Goal: Task Accomplishment & Management: Complete application form

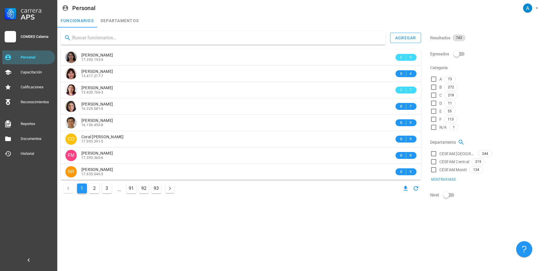
click at [87, 38] on input "text" at bounding box center [226, 37] width 309 height 9
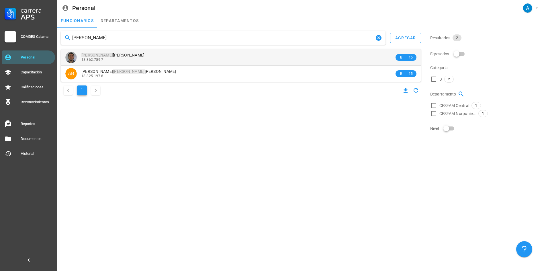
type input "[PERSON_NAME]"
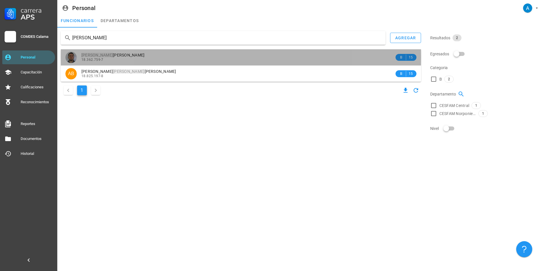
click at [116, 59] on div "18.362.759-7" at bounding box center [237, 60] width 313 height 4
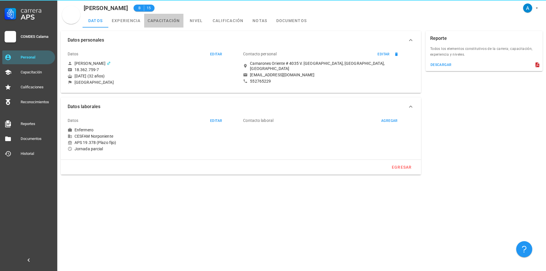
click at [157, 22] on link "capacitación" at bounding box center [163, 21] width 39 height 14
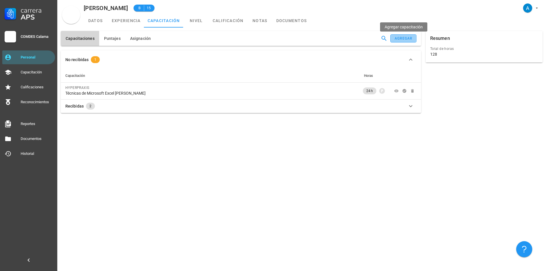
click at [408, 39] on div "agregar" at bounding box center [404, 38] width 18 height 4
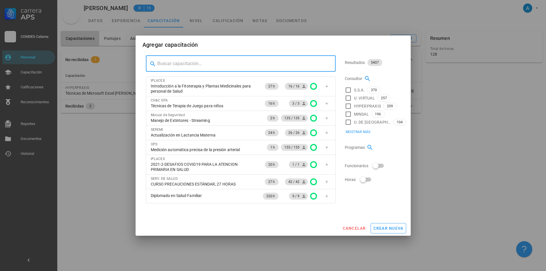
click at [191, 60] on input "text" at bounding box center [244, 63] width 174 height 9
click at [173, 62] on input "text" at bounding box center [244, 63] width 174 height 9
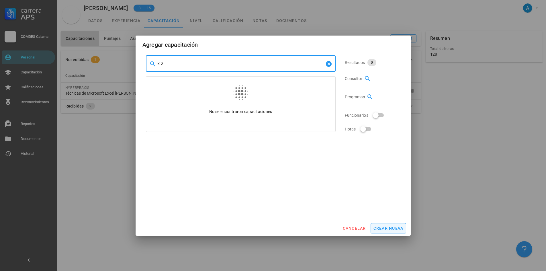
type input "k 2"
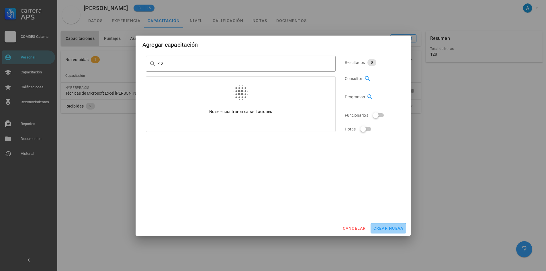
click at [397, 230] on span "crear nueva" at bounding box center [388, 228] width 30 height 5
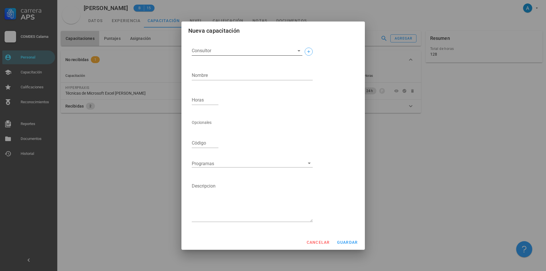
click at [235, 48] on input "Consultor" at bounding box center [243, 50] width 102 height 9
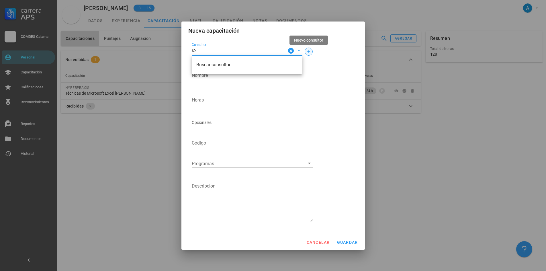
type input "k2"
click at [306, 52] on span "button" at bounding box center [308, 51] width 7 height 5
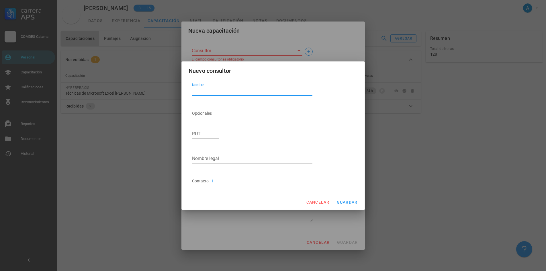
click at [198, 89] on div "Nombre" at bounding box center [252, 90] width 121 height 9
type textarea "k"
type textarea "K2 CAPACITACIONES"
click at [354, 202] on span "guardar" at bounding box center [347, 202] width 21 height 5
type input "K2 CAPACITACIONES"
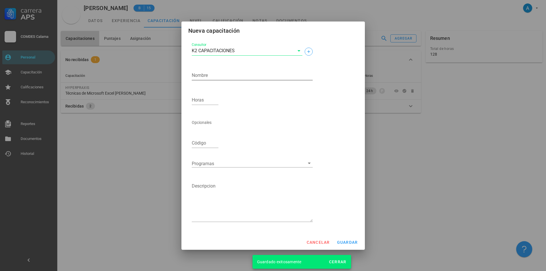
click at [230, 75] on textarea "Nombre" at bounding box center [252, 75] width 121 height 9
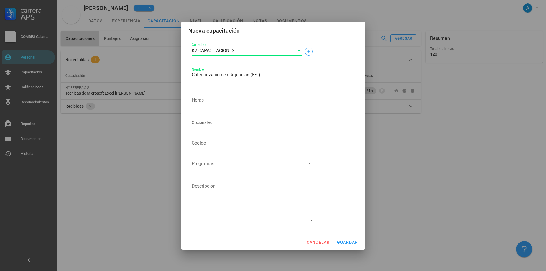
type textarea "Categorización en Urgencias (ESI)"
click at [204, 98] on input "Horas" at bounding box center [205, 99] width 27 height 9
type input "24"
click at [347, 243] on span "guardar" at bounding box center [347, 242] width 21 height 5
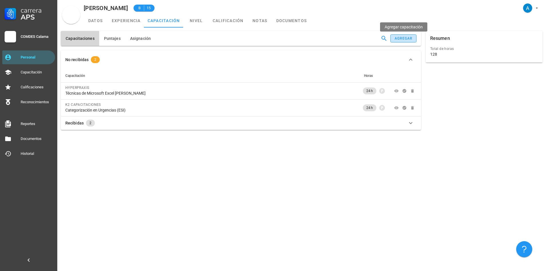
click at [403, 38] on div "agregar" at bounding box center [404, 38] width 18 height 4
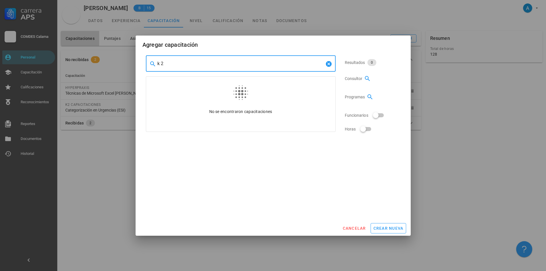
drag, startPoint x: 165, startPoint y: 64, endPoint x: 157, endPoint y: 66, distance: 8.0
click at [157, 66] on input "k 2" at bounding box center [240, 63] width 167 height 9
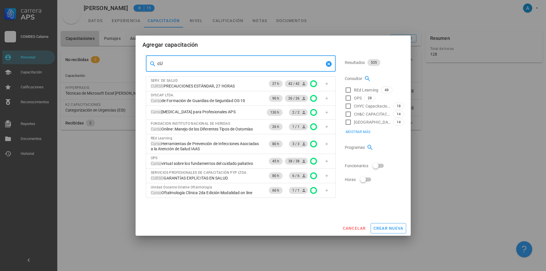
type input "c"
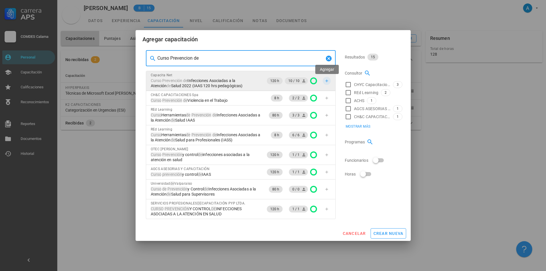
type input "Curso Prevencion de"
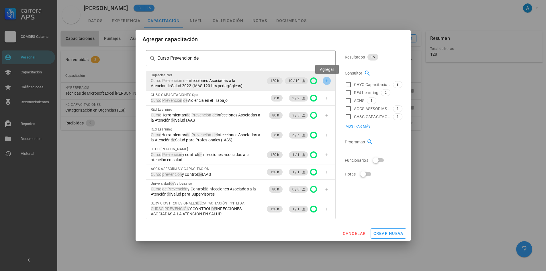
click at [328, 82] on icon "button" at bounding box center [327, 81] width 5 height 5
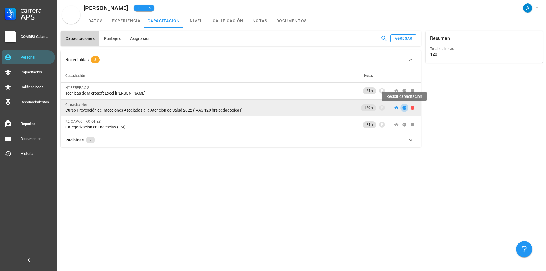
click at [403, 109] on icon "button" at bounding box center [405, 108] width 4 height 4
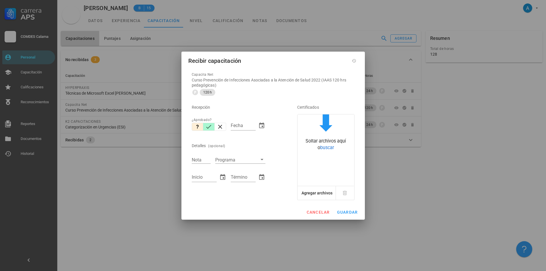
click at [210, 126] on icon "button" at bounding box center [208, 127] width 5 height 4
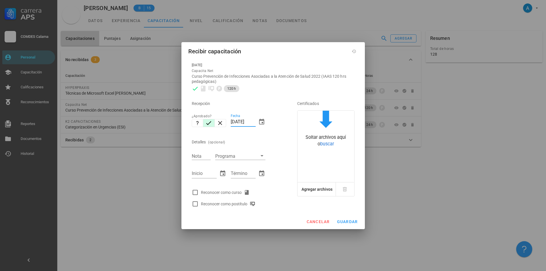
drag, startPoint x: 243, startPoint y: 122, endPoint x: 232, endPoint y: 122, distance: 11.2
click at [232, 122] on input "[DATE]" at bounding box center [243, 121] width 25 height 9
type input "[DATE]"
click at [202, 155] on input "Nota" at bounding box center [201, 155] width 19 height 7
type input "7,0"
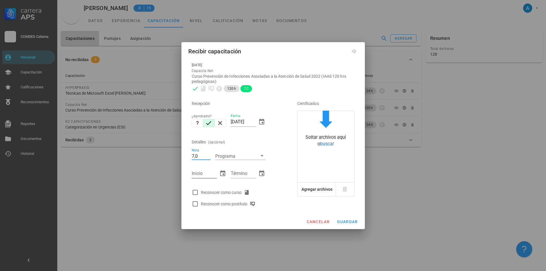
click at [202, 172] on input "Inicio" at bounding box center [204, 173] width 25 height 9
type input "[DATE]"
click at [236, 173] on input "Término" at bounding box center [243, 173] width 25 height 9
type input "[DATE]"
click at [197, 191] on div at bounding box center [195, 193] width 10 height 10
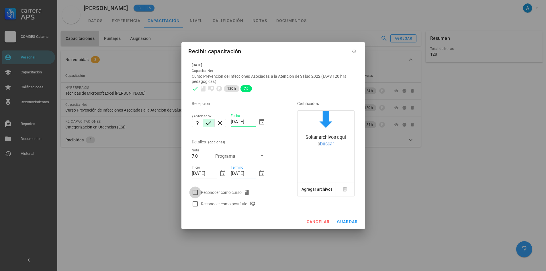
checkbox input "true"
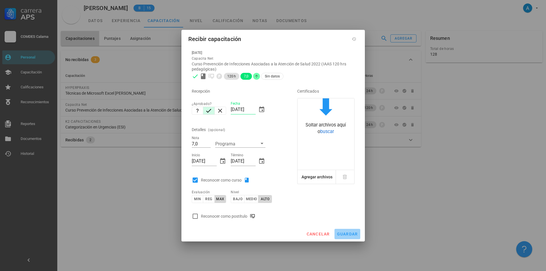
click at [349, 232] on span "guardar" at bounding box center [347, 234] width 21 height 5
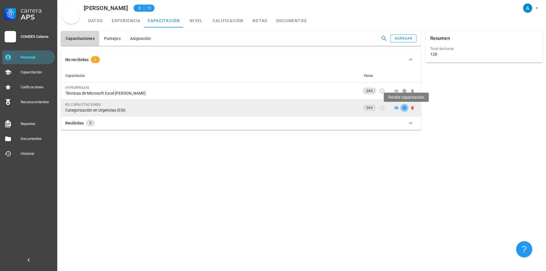
click at [404, 108] on icon "button" at bounding box center [404, 108] width 5 height 5
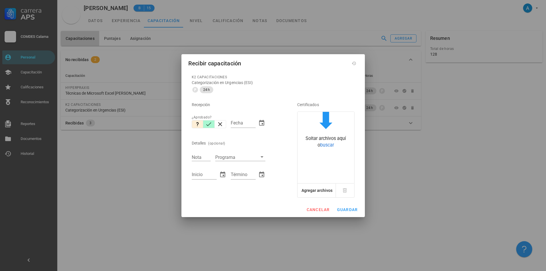
click at [211, 125] on icon "button" at bounding box center [208, 124] width 7 height 7
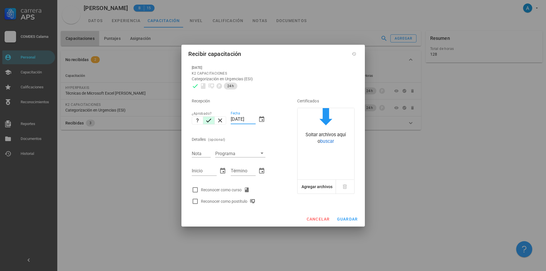
drag, startPoint x: 242, startPoint y: 117, endPoint x: 231, endPoint y: 118, distance: 11.2
click at [231, 118] on input "[DATE]" at bounding box center [243, 119] width 25 height 9
type input "[DATE]"
click at [201, 151] on input "Nota" at bounding box center [201, 153] width 19 height 7
type input "6,7"
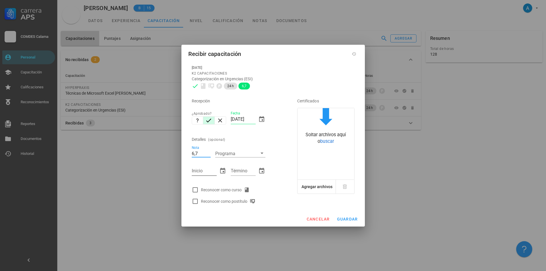
click at [198, 172] on input "Inicio" at bounding box center [204, 170] width 25 height 9
type input "[DATE]"
click at [235, 167] on div "Término" at bounding box center [243, 170] width 25 height 9
type input "[DATE]"
click at [198, 191] on div at bounding box center [195, 190] width 10 height 10
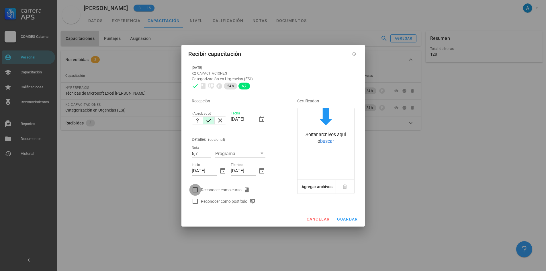
checkbox input "true"
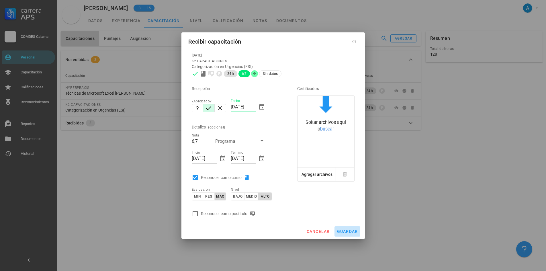
click at [342, 231] on span "guardar" at bounding box center [347, 231] width 21 height 5
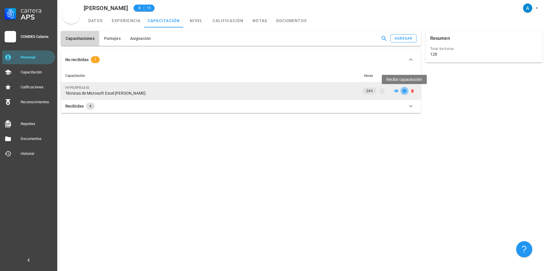
click at [404, 90] on icon "button" at bounding box center [405, 91] width 4 height 4
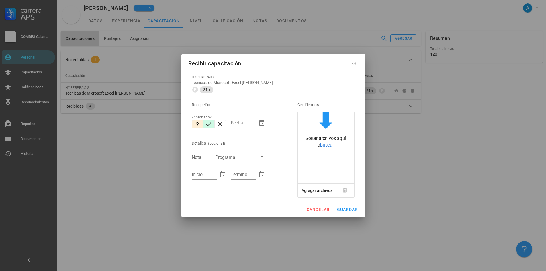
click at [211, 122] on icon "button" at bounding box center [208, 124] width 7 height 7
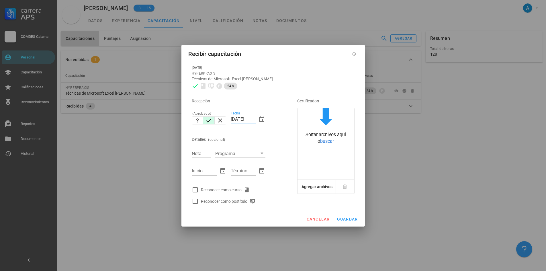
drag, startPoint x: 243, startPoint y: 120, endPoint x: 231, endPoint y: 119, distance: 11.5
click at [231, 119] on input "[DATE]" at bounding box center [243, 119] width 25 height 9
type input "[DATE]"
click at [202, 150] on input "Nota" at bounding box center [201, 153] width 19 height 7
type input "7,0"
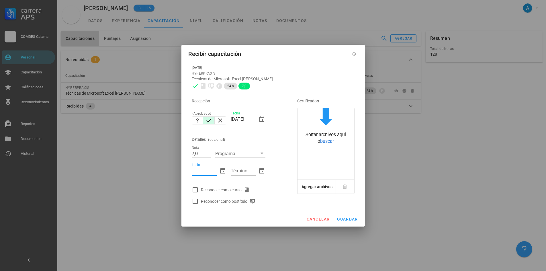
click at [203, 172] on input "Inicio" at bounding box center [204, 170] width 25 height 9
type input "[DATE]"
click at [237, 173] on input "Término" at bounding box center [243, 170] width 25 height 9
type input "[DATE]"
drag, startPoint x: 196, startPoint y: 169, endPoint x: 191, endPoint y: 167, distance: 5.8
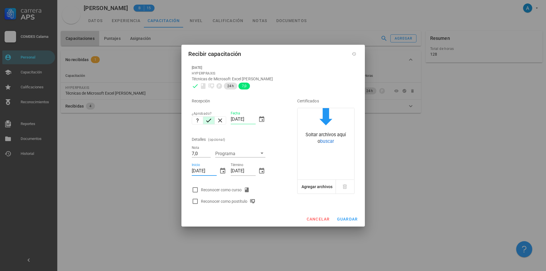
click at [191, 167] on div "Inicio [DATE]" at bounding box center [209, 171] width 39 height 25
type input "[DATE]"
click at [197, 186] on div at bounding box center [195, 190] width 10 height 10
checkbox input "true"
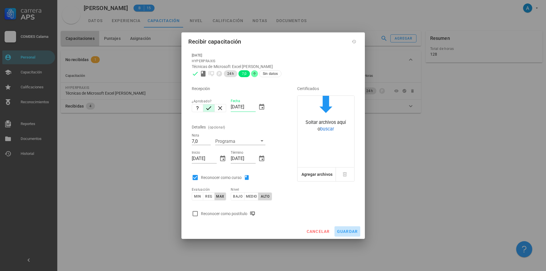
click at [335, 232] on button "guardar" at bounding box center [348, 231] width 26 height 10
